Goal: Task Accomplishment & Management: Manage account settings

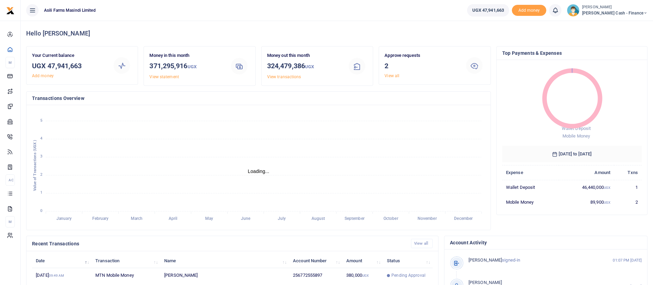
scroll to position [127, 0]
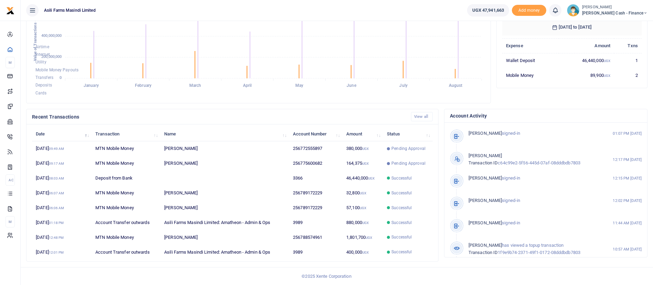
click at [615, 5] on small "[PERSON_NAME]" at bounding box center [614, 7] width 65 height 6
click at [616, 22] on link "Switch accounts" at bounding box center [598, 25] width 54 height 10
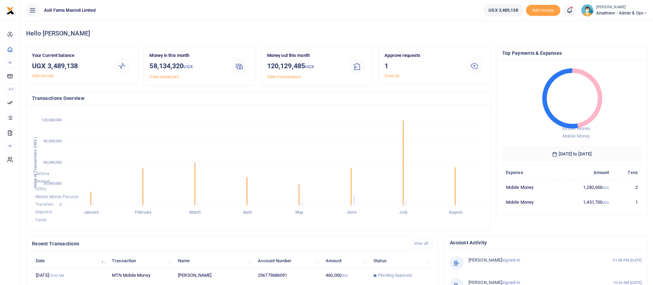
scroll to position [127, 0]
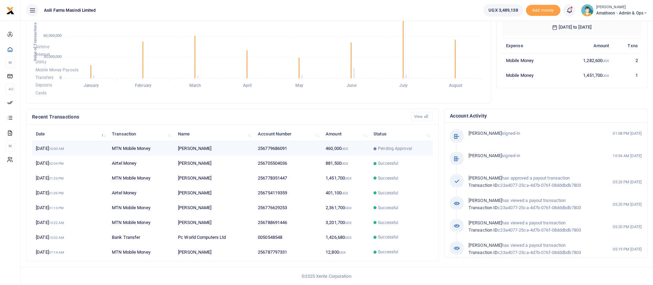
click at [122, 151] on td "MTN Mobile Money" at bounding box center [141, 148] width 66 height 15
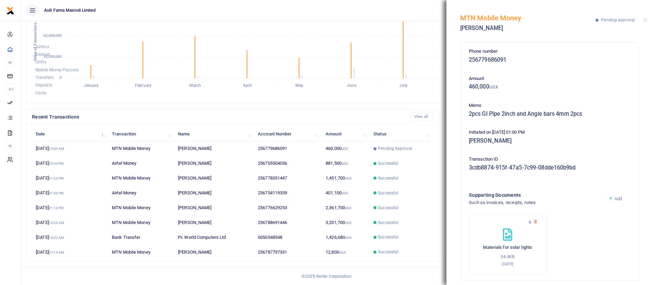
click at [529, 222] on icon at bounding box center [530, 221] width 4 height 4
click at [644, 23] on div "MTN Mobile Money [PERSON_NAME] Pending approval" at bounding box center [549, 19] width 207 height 38
click at [645, 21] on button "Close" at bounding box center [645, 20] width 4 height 4
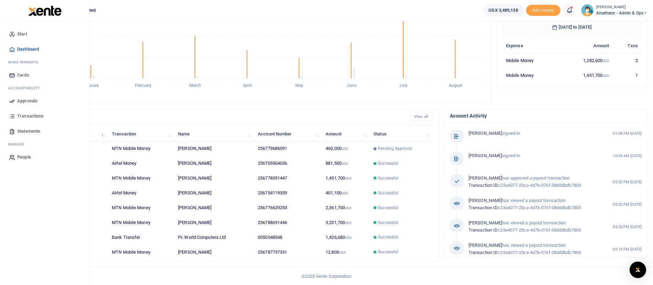
click at [33, 104] on span "Approvals" at bounding box center [27, 100] width 20 height 7
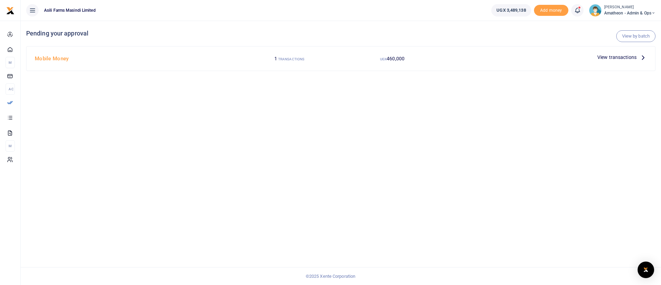
click at [609, 54] on span "View transactions" at bounding box center [616, 57] width 39 height 8
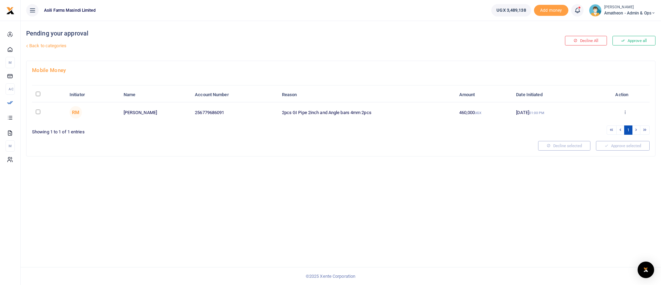
click at [40, 95] on input "\a \a : activate to sort column descending" at bounding box center [38, 94] width 4 height 4
checkbox input "true"
click at [640, 146] on span "(1)" at bounding box center [638, 145] width 5 height 5
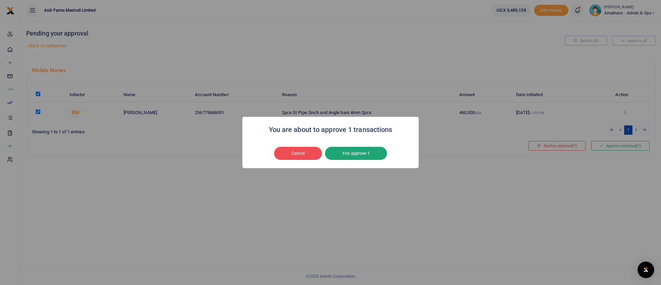
click at [371, 149] on button "Yes approve 1" at bounding box center [356, 153] width 62 height 13
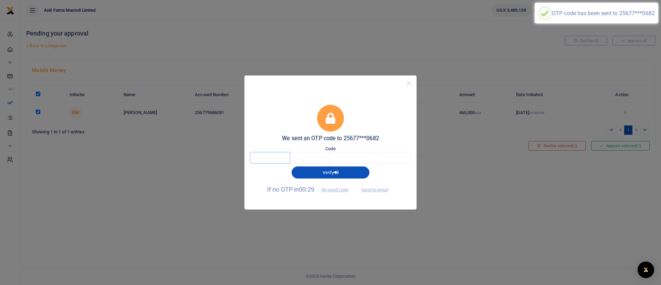
click at [260, 159] on input "text" at bounding box center [270, 158] width 40 height 12
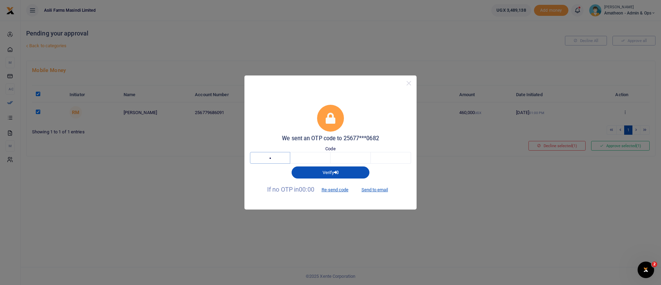
type input "8"
type input "4"
type input "5"
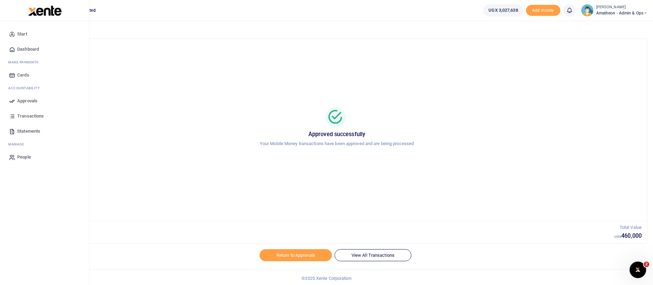
click at [35, 11] on img at bounding box center [44, 11] width 33 height 10
